Goal: Obtain resource: Download file/media

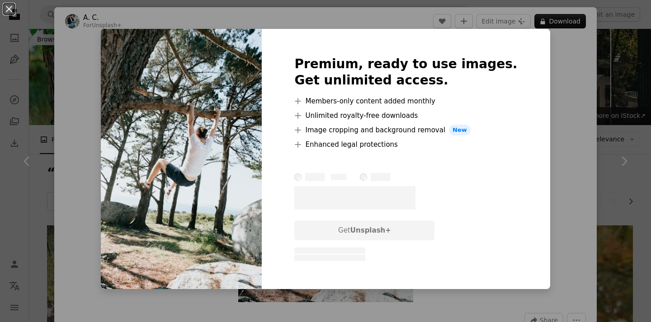
scroll to position [1790, 0]
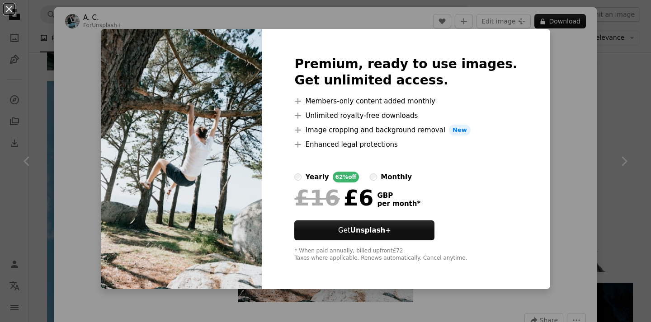
click at [109, 101] on div "An X shape Premium, ready to use images. Get unlimited access. A plus sign Memb…" at bounding box center [325, 161] width 651 height 322
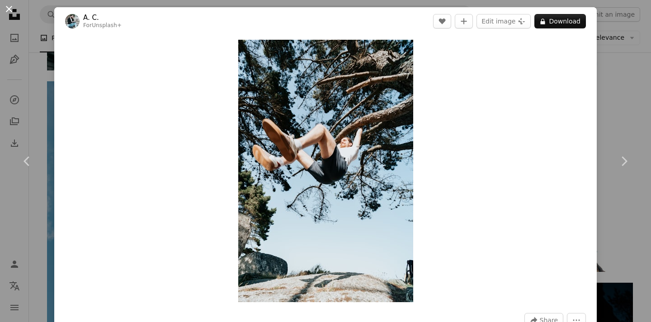
click at [9, 5] on button "An X shape" at bounding box center [9, 9] width 11 height 11
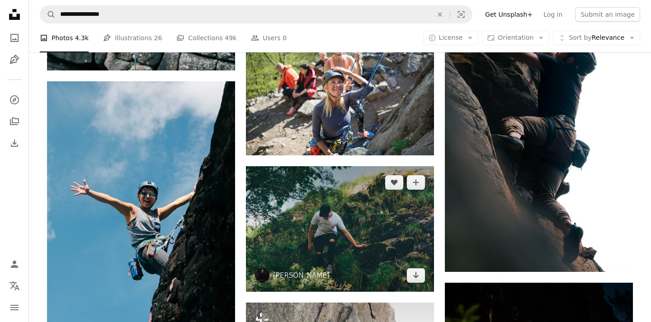
click at [283, 204] on img at bounding box center [340, 228] width 188 height 125
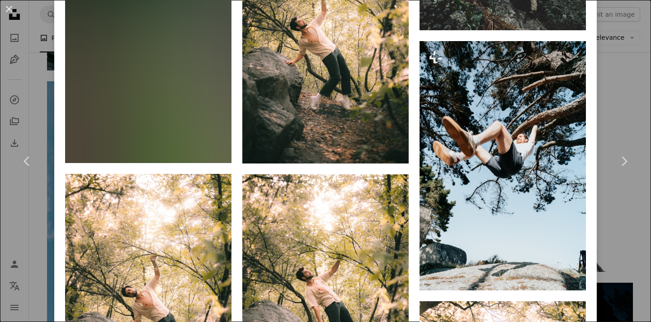
scroll to position [738, 0]
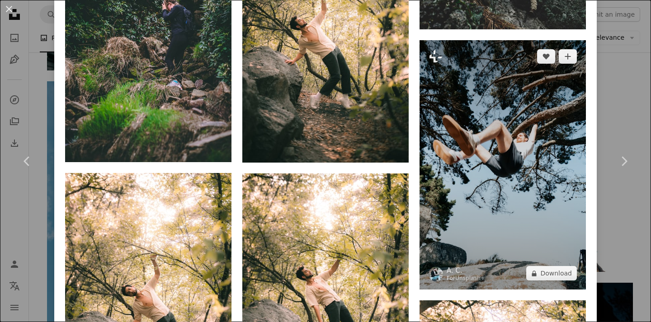
click at [455, 111] on img at bounding box center [502, 164] width 166 height 249
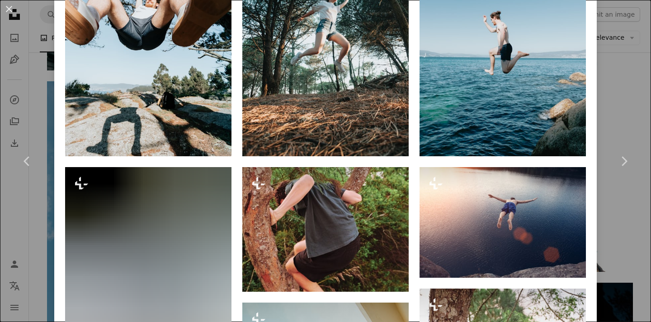
scroll to position [749, 0]
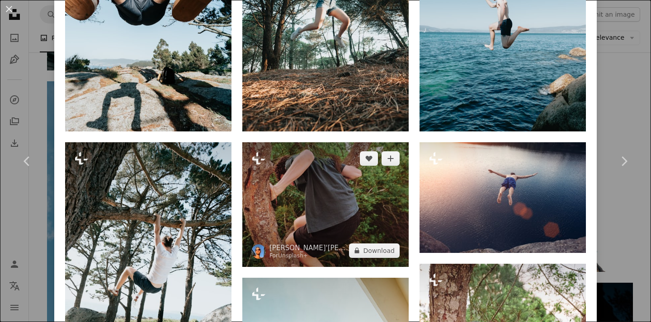
click at [299, 188] on img at bounding box center [325, 204] width 166 height 125
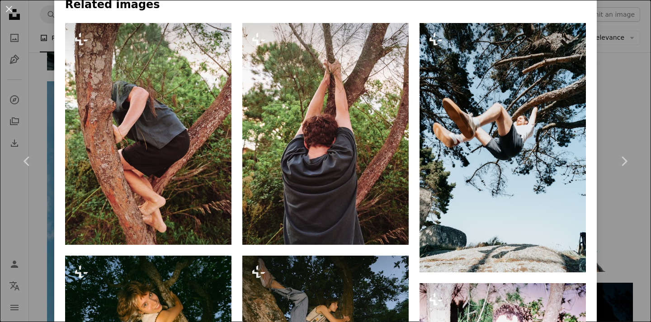
scroll to position [622, 0]
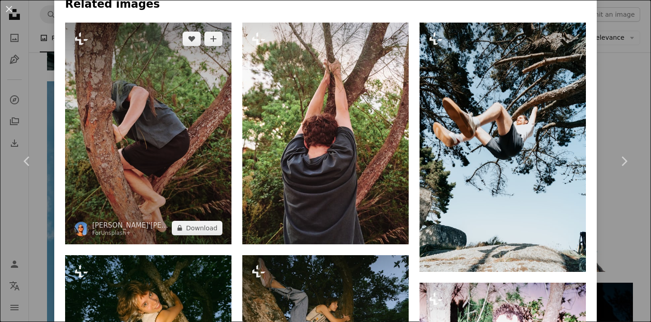
click at [164, 122] on img at bounding box center [148, 134] width 166 height 222
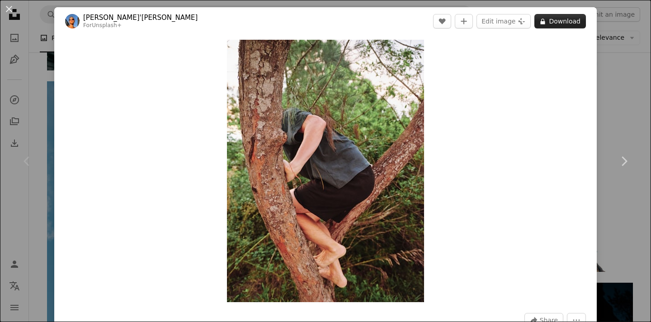
click at [552, 24] on button "A lock Download" at bounding box center [560, 21] width 52 height 14
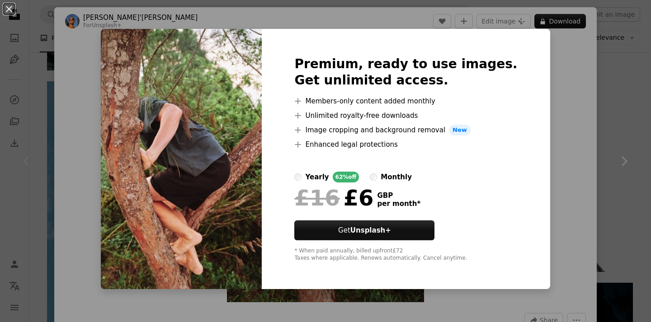
click at [88, 115] on div "An X shape Premium, ready to use images. Get unlimited access. A plus sign Memb…" at bounding box center [325, 161] width 651 height 322
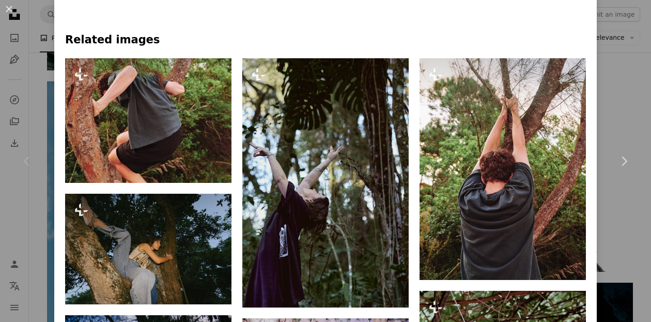
scroll to position [625, 0]
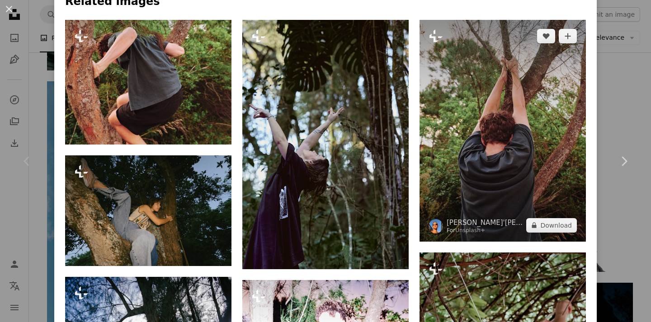
click at [504, 135] on img at bounding box center [502, 131] width 166 height 222
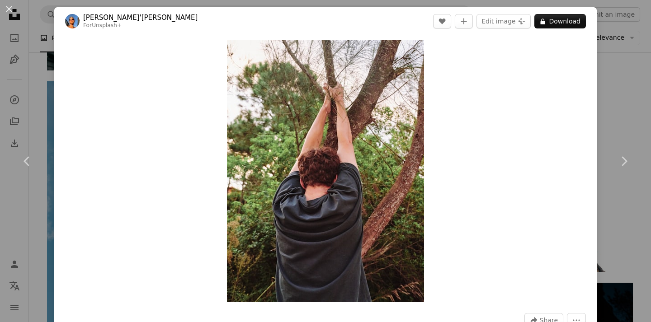
click at [553, 13] on header "[PERSON_NAME]'[PERSON_NAME] For Unsplash+ A heart A plus sign Edit image Plus s…" at bounding box center [325, 21] width 542 height 28
click at [553, 18] on button "A lock Download" at bounding box center [560, 21] width 52 height 14
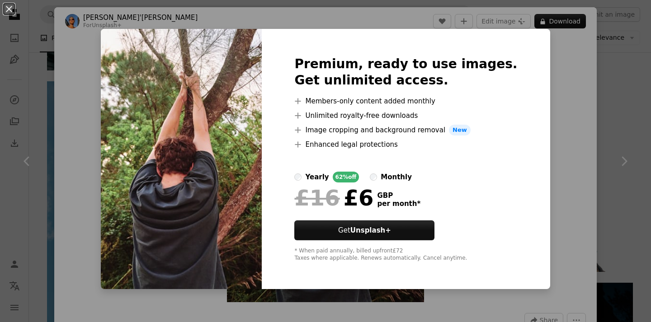
click at [84, 76] on div "An X shape Premium, ready to use images. Get unlimited access. A plus sign Memb…" at bounding box center [325, 161] width 651 height 322
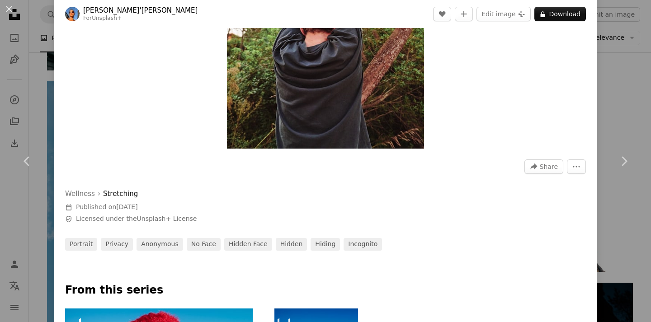
scroll to position [153, 0]
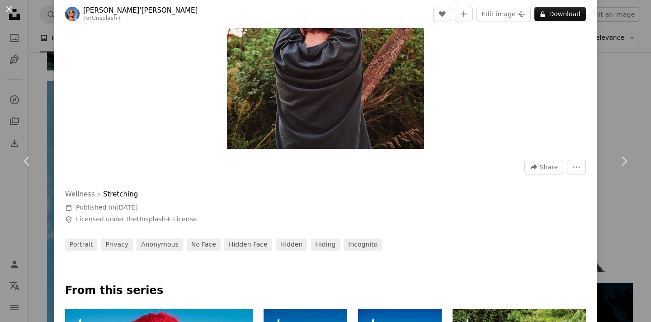
click at [6, 13] on button "An X shape" at bounding box center [9, 9] width 11 height 11
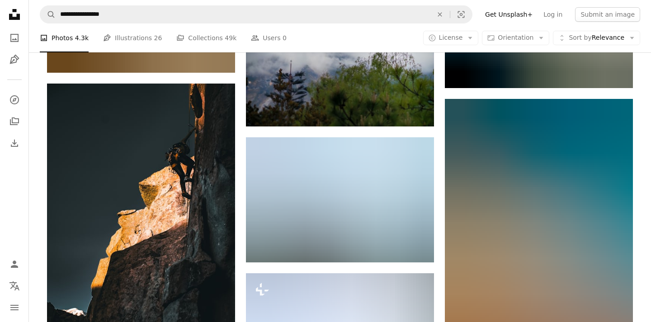
scroll to position [7539, 0]
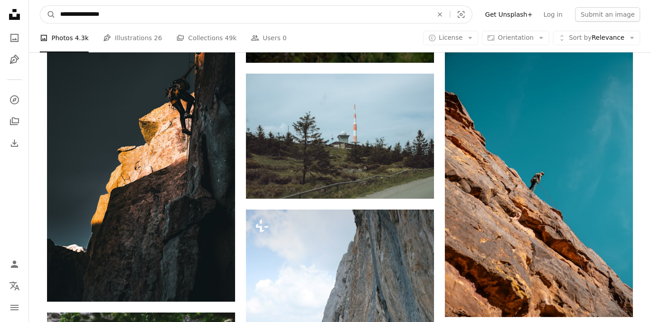
drag, startPoint x: 119, startPoint y: 17, endPoint x: 38, endPoint y: 10, distance: 81.6
click at [38, 10] on nav "**********" at bounding box center [340, 14] width 622 height 29
type input "**********"
click at [48, 14] on button "A magnifying glass" at bounding box center [47, 14] width 15 height 17
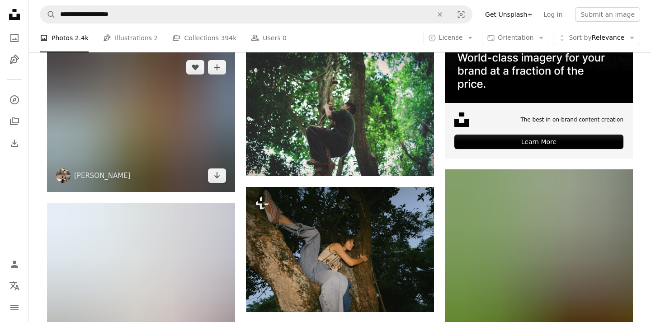
scroll to position [297, 0]
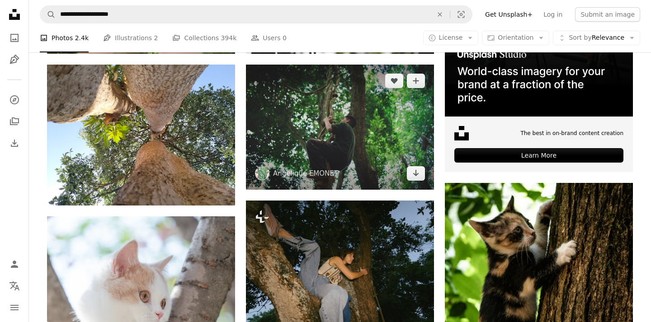
click at [310, 133] on img at bounding box center [340, 127] width 188 height 125
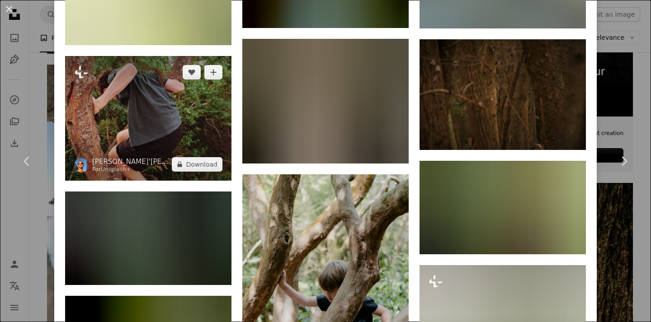
scroll to position [648, 0]
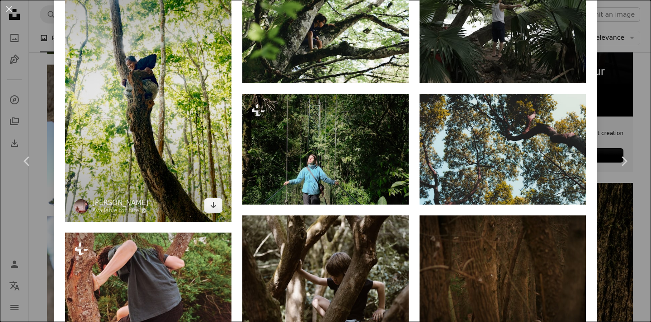
click at [149, 98] on img at bounding box center [148, 96] width 166 height 249
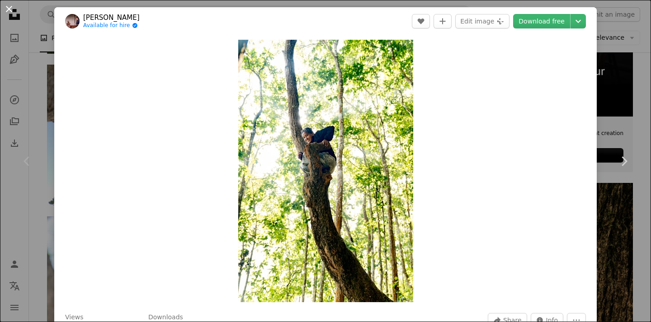
click at [9, 9] on button "An X shape" at bounding box center [9, 9] width 11 height 11
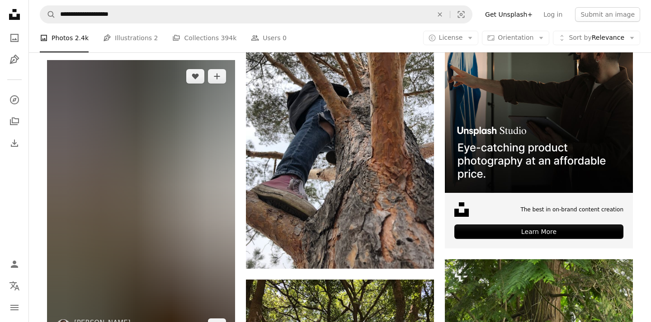
scroll to position [3470, 0]
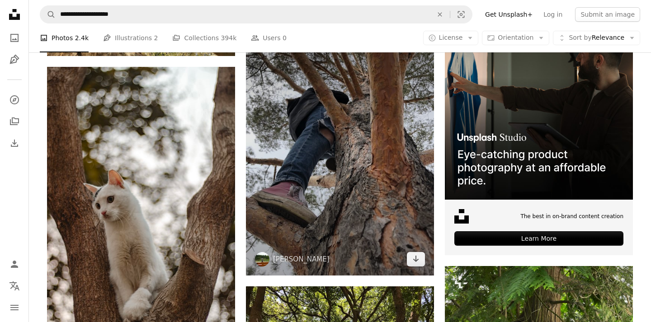
click at [277, 180] on img at bounding box center [340, 150] width 188 height 251
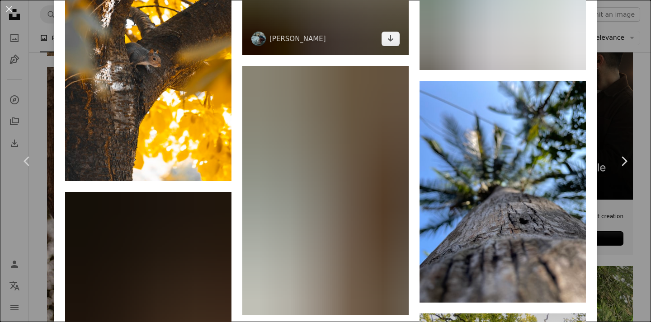
scroll to position [3153, 0]
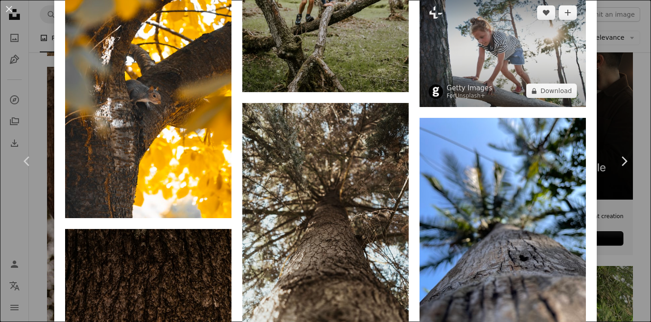
click at [455, 74] on img at bounding box center [502, 51] width 166 height 111
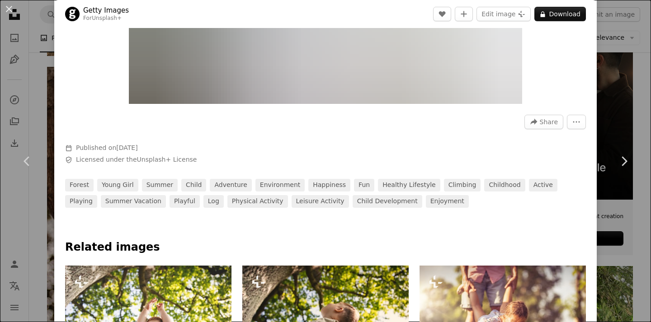
scroll to position [202, 0]
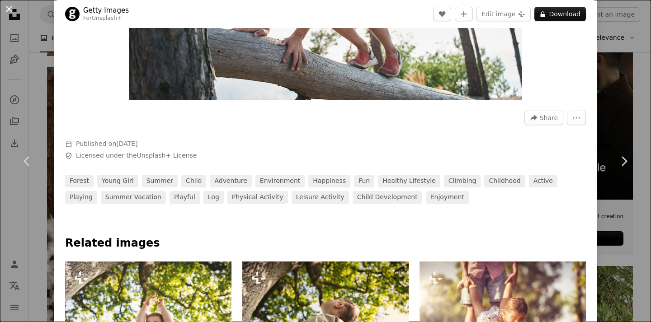
click at [11, 9] on button "An X shape" at bounding box center [9, 9] width 11 height 11
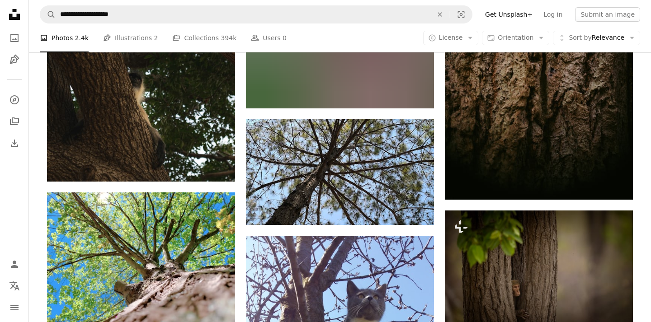
scroll to position [5363, 0]
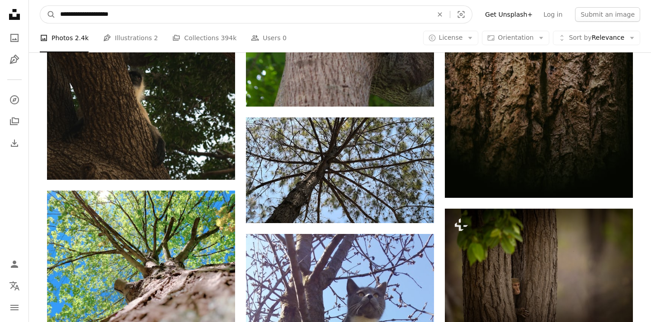
click at [127, 15] on input "**********" at bounding box center [243, 14] width 374 height 17
type input "**********"
click at [48, 14] on button "A magnifying glass" at bounding box center [47, 14] width 15 height 17
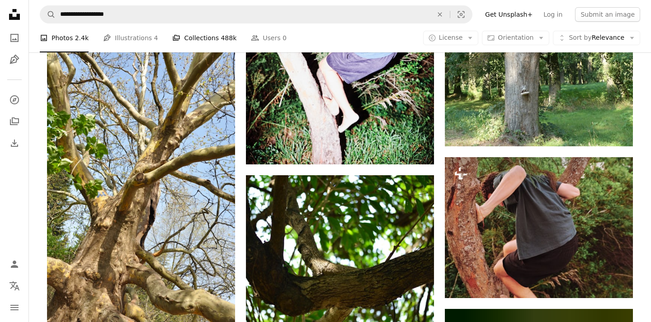
scroll to position [1173, 0]
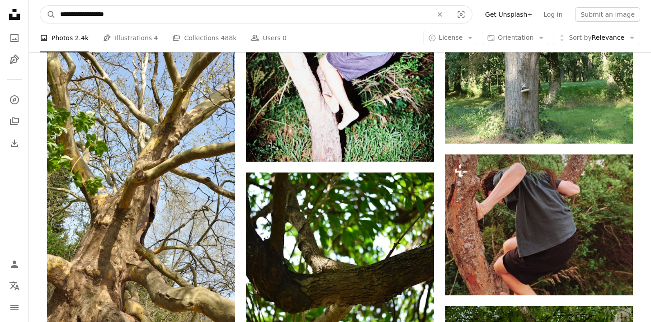
click at [185, 12] on input "**********" at bounding box center [243, 14] width 374 height 17
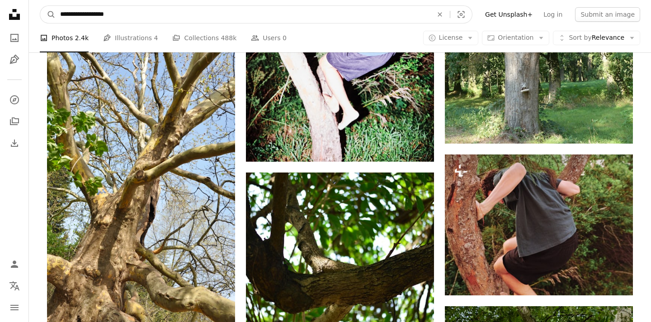
paste input "Find visuals sitewide"
type input "**********"
click at [48, 14] on button "A magnifying glass" at bounding box center [47, 14] width 15 height 17
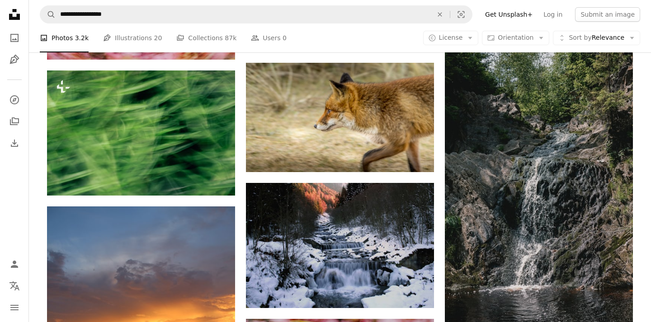
scroll to position [552, 0]
